Goal: Communication & Community: Answer question/provide support

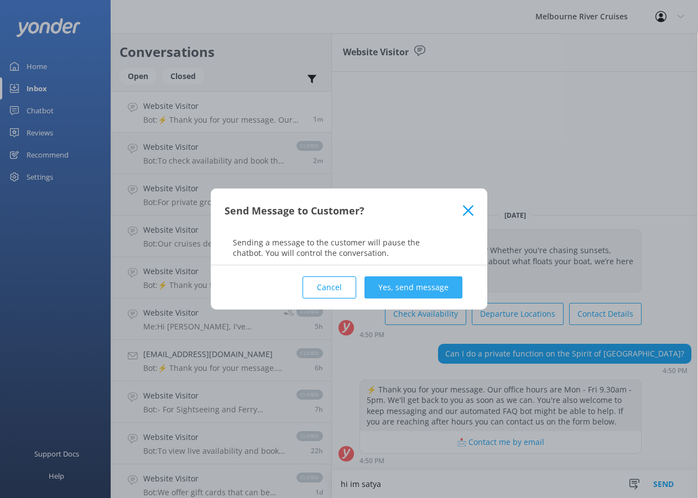
type textarea "hi im satya"
click at [402, 285] on button "Yes, send message" at bounding box center [413, 287] width 98 height 22
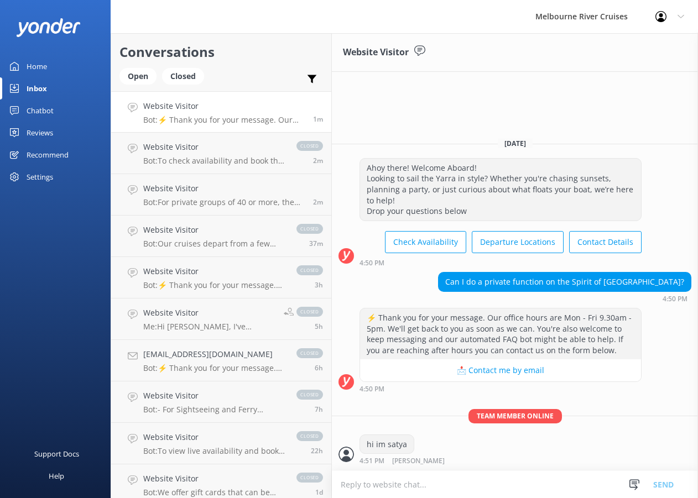
click at [450, 479] on textarea at bounding box center [515, 484] width 366 height 27
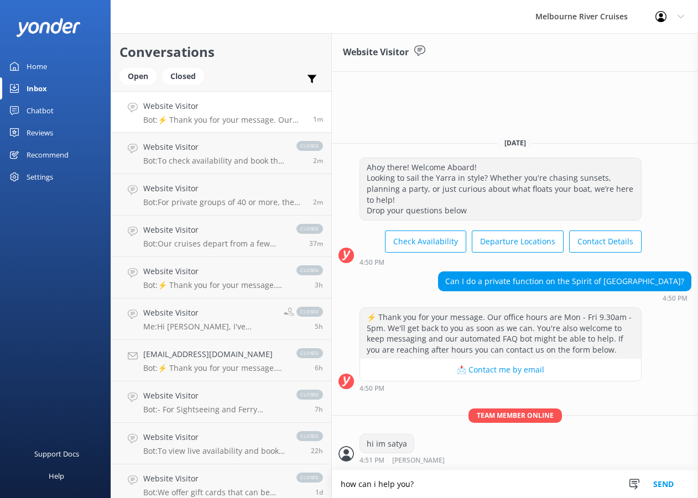
type textarea "how can i help you?"
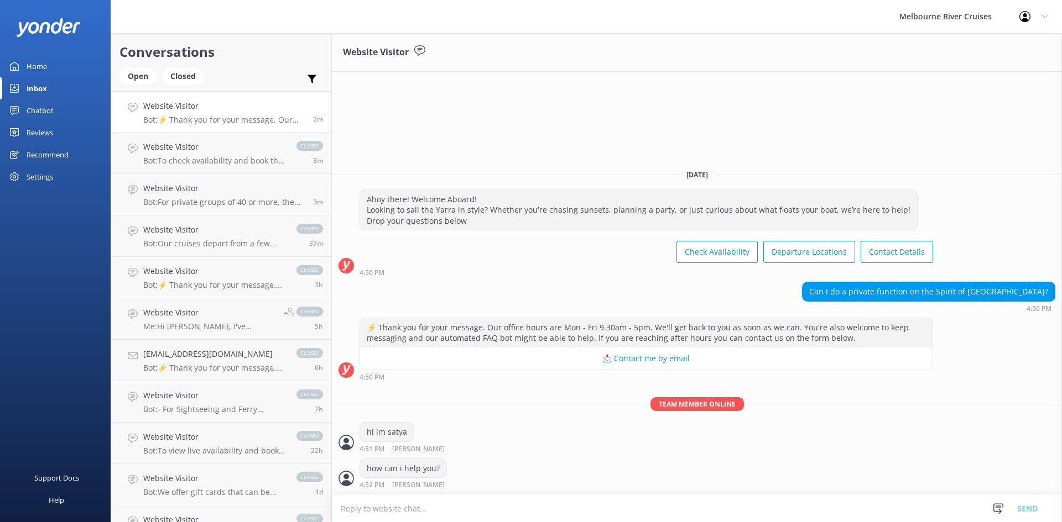
click at [484, 498] on textarea at bounding box center [697, 508] width 730 height 27
type textarea "you can send your enquiry to [EMAIL_ADDRESS][DOMAIN_NAME]"
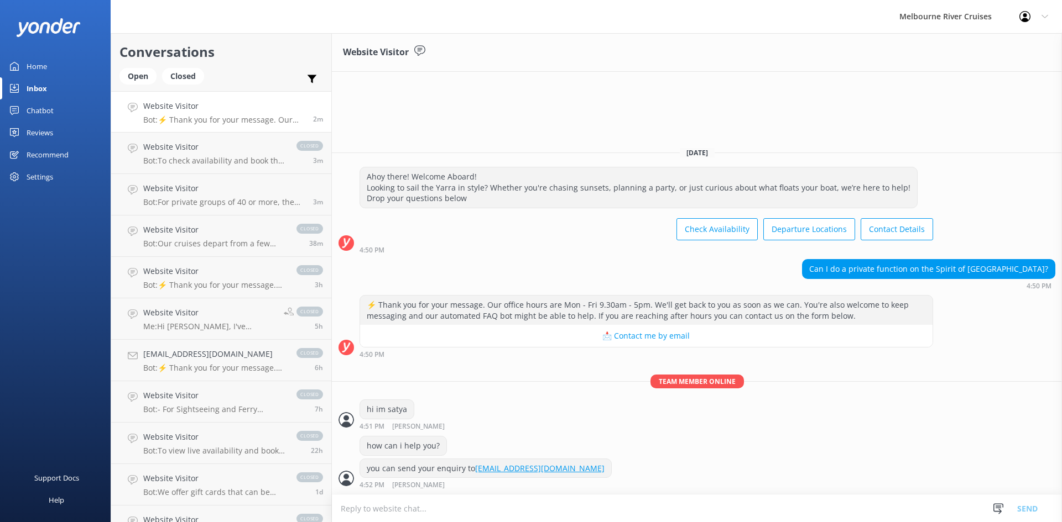
click at [251, 119] on p "Bot: ⚡ Thank you for your message. Our office hours are Mon - Fri 9.30am - 5pm.…" at bounding box center [223, 120] width 161 height 10
click at [142, 86] on div "Open Closed" at bounding box center [164, 81] width 90 height 27
click at [140, 79] on div "Open" at bounding box center [137, 76] width 37 height 17
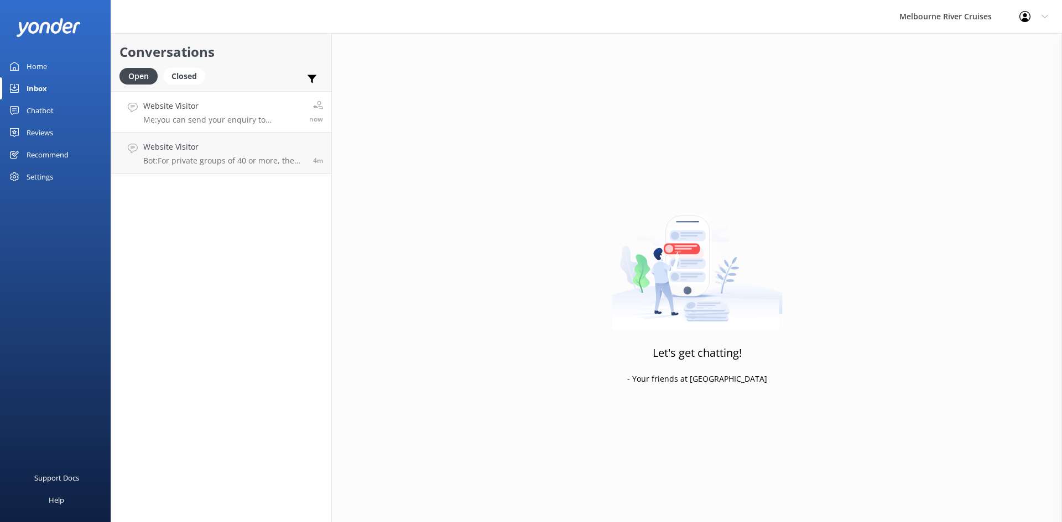
click at [190, 108] on h4 "Website Visitor" at bounding box center [222, 106] width 158 height 12
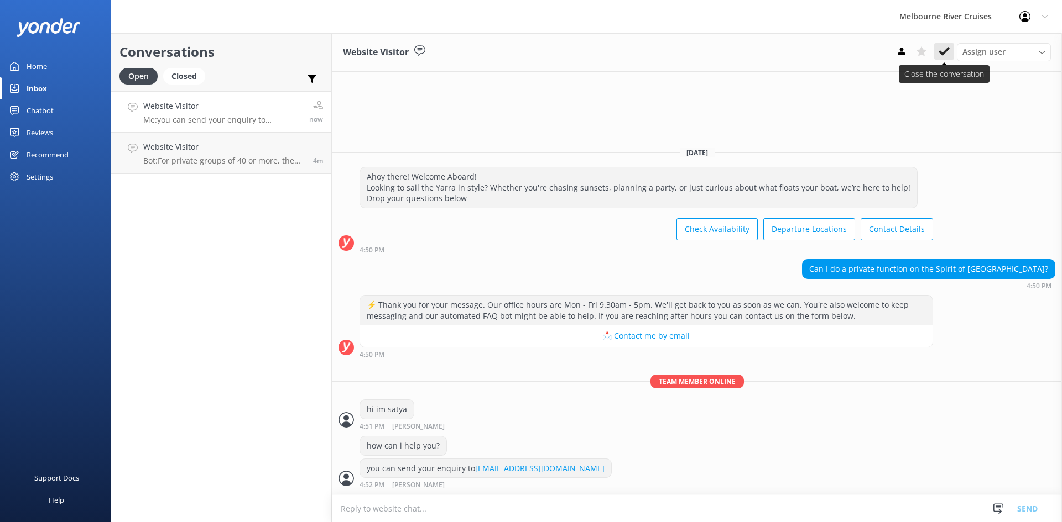
click at [697, 52] on button at bounding box center [944, 51] width 20 height 17
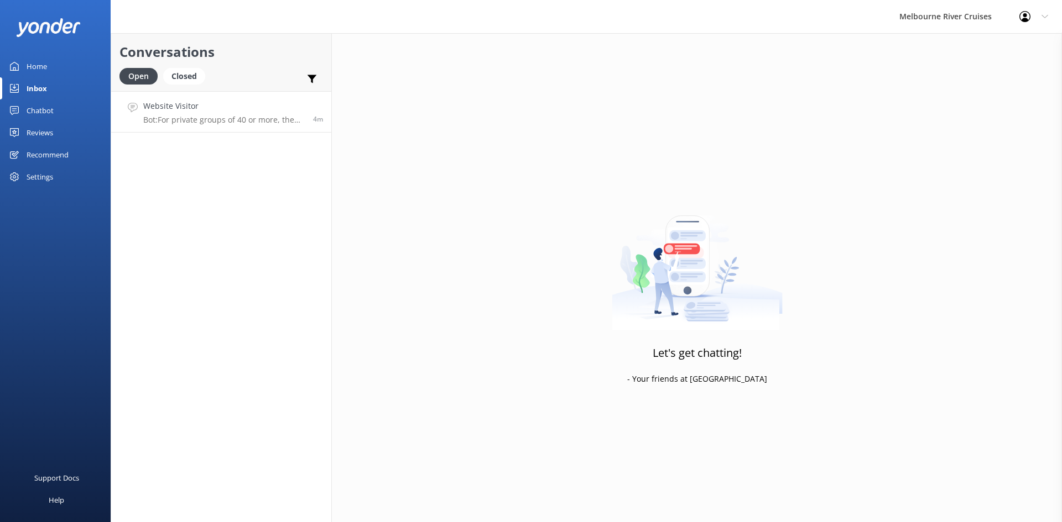
click at [239, 124] on p "Bot: For private groups of 40 or more, the Yarra Countess and [PERSON_NAME] Emp…" at bounding box center [223, 120] width 161 height 10
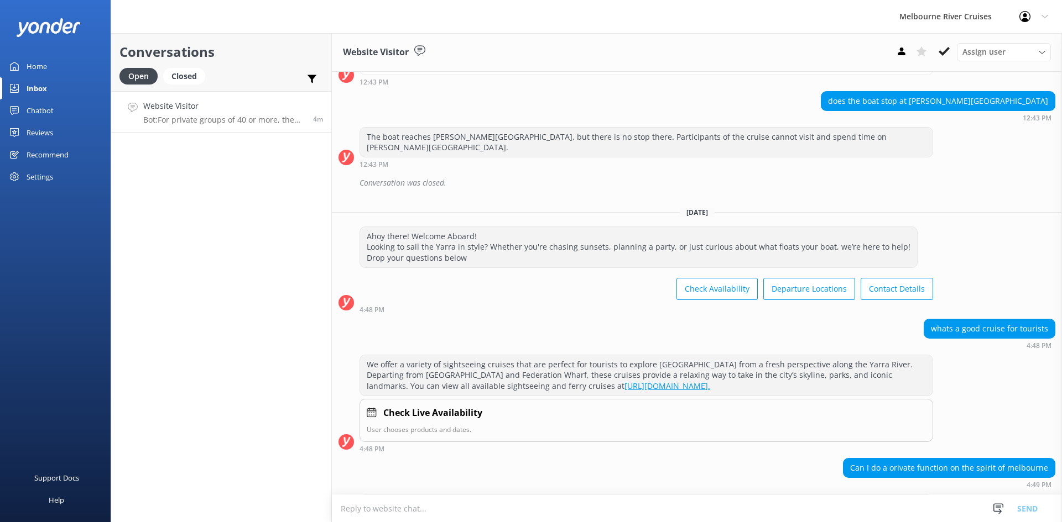
scroll to position [1110, 0]
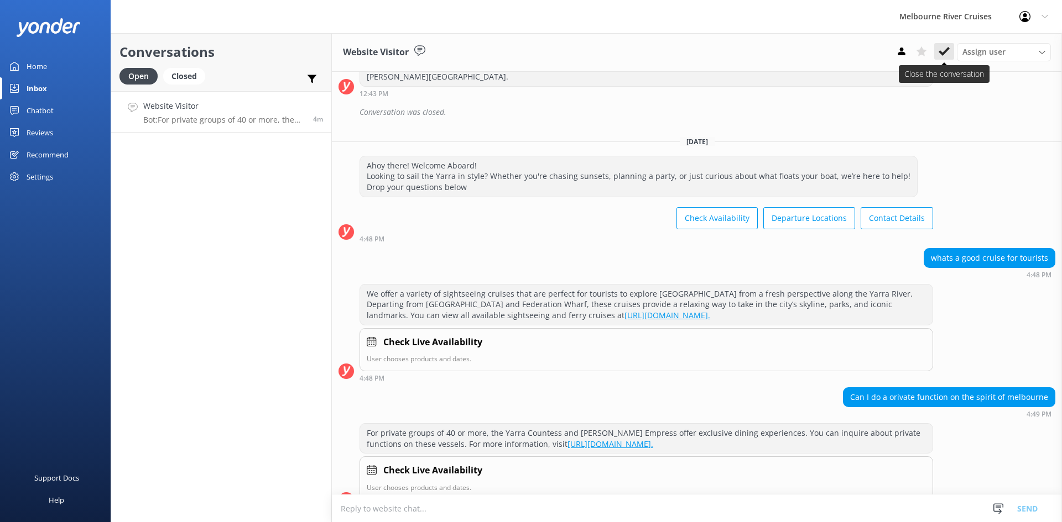
click at [697, 49] on icon at bounding box center [943, 51] width 11 height 11
